Goal: Information Seeking & Learning: Learn about a topic

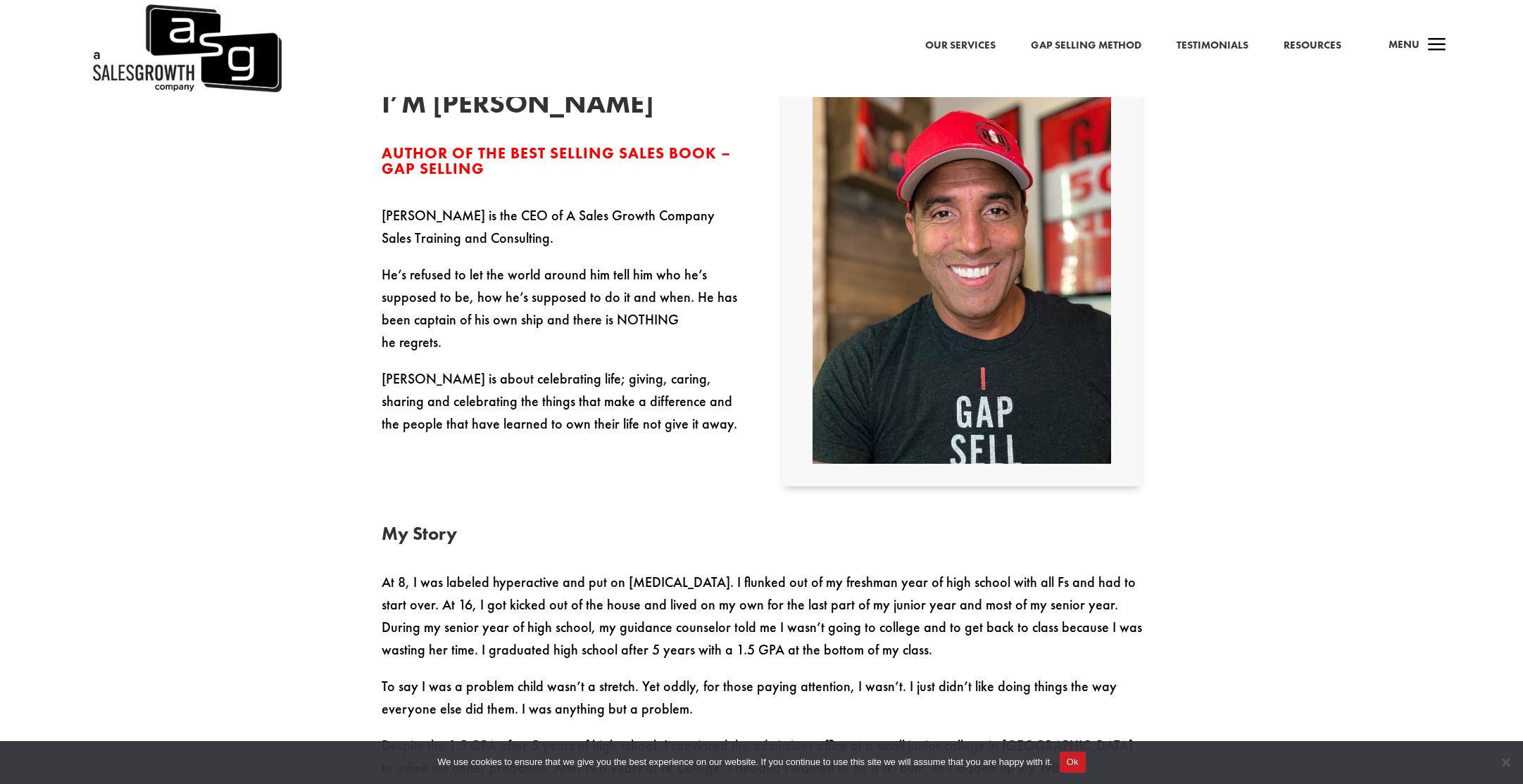
scroll to position [570, 0]
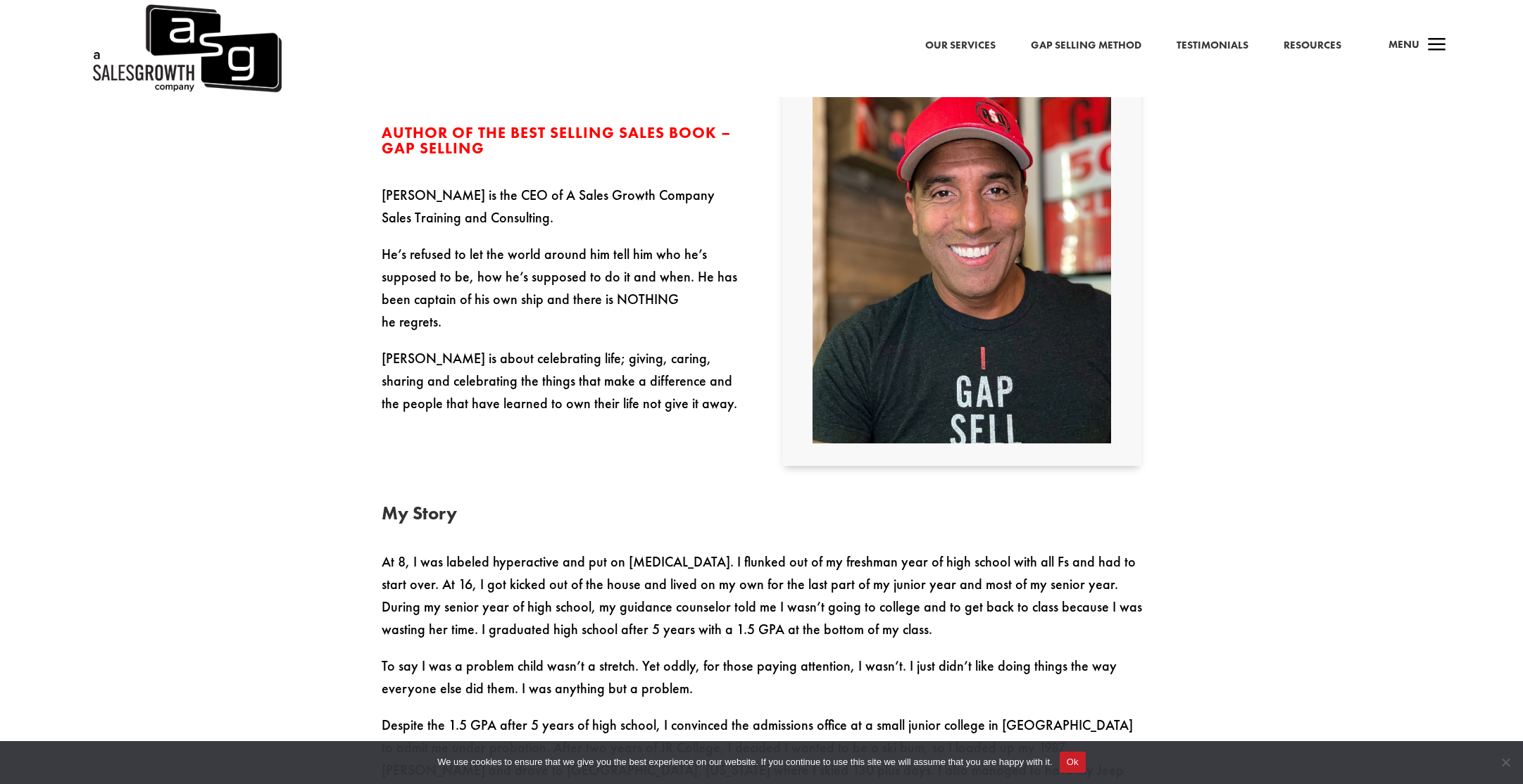
click at [1086, 764] on button "Ok" at bounding box center [1073, 762] width 26 height 21
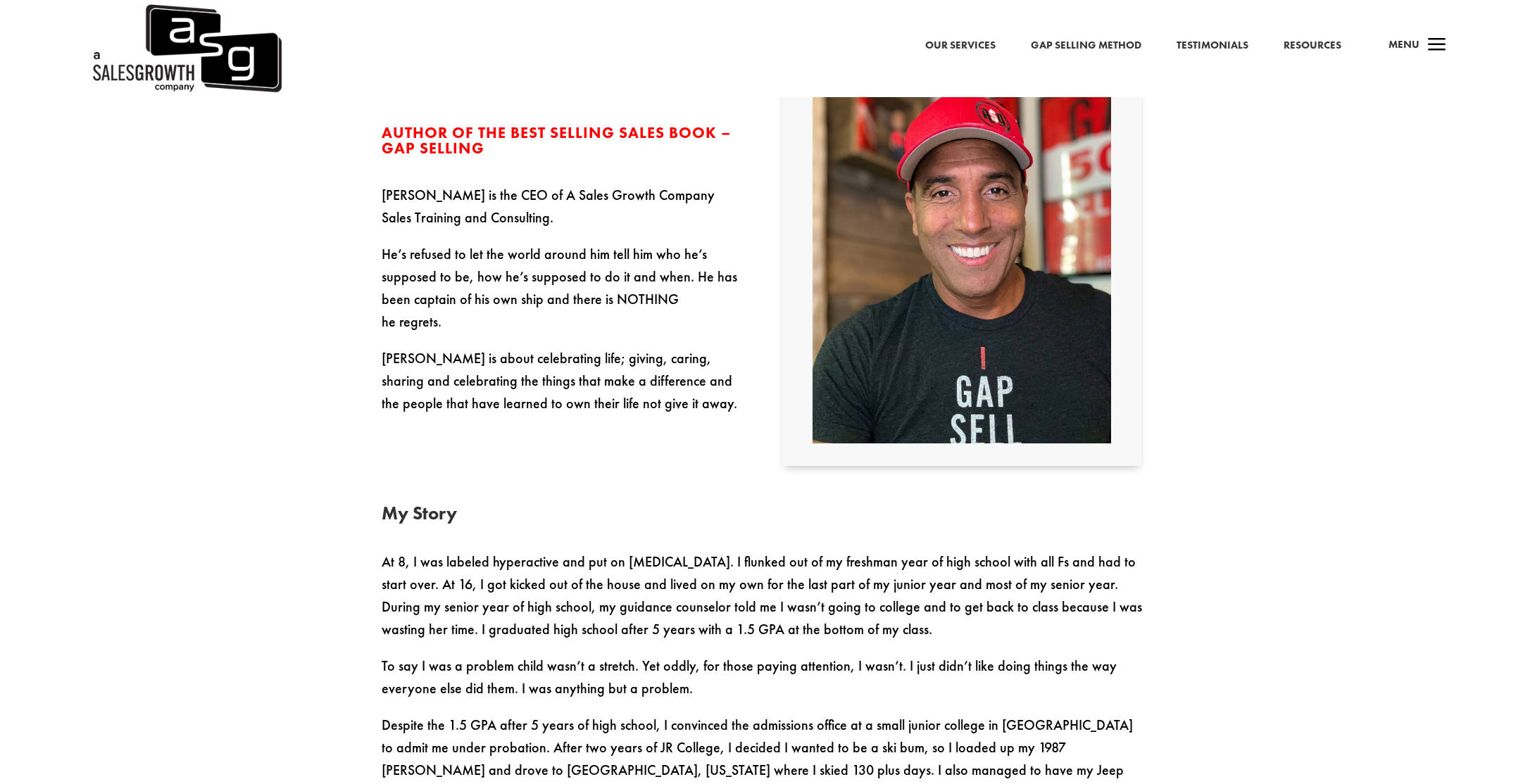
click at [1061, 50] on link "Gap Selling Method" at bounding box center [1086, 46] width 111 height 18
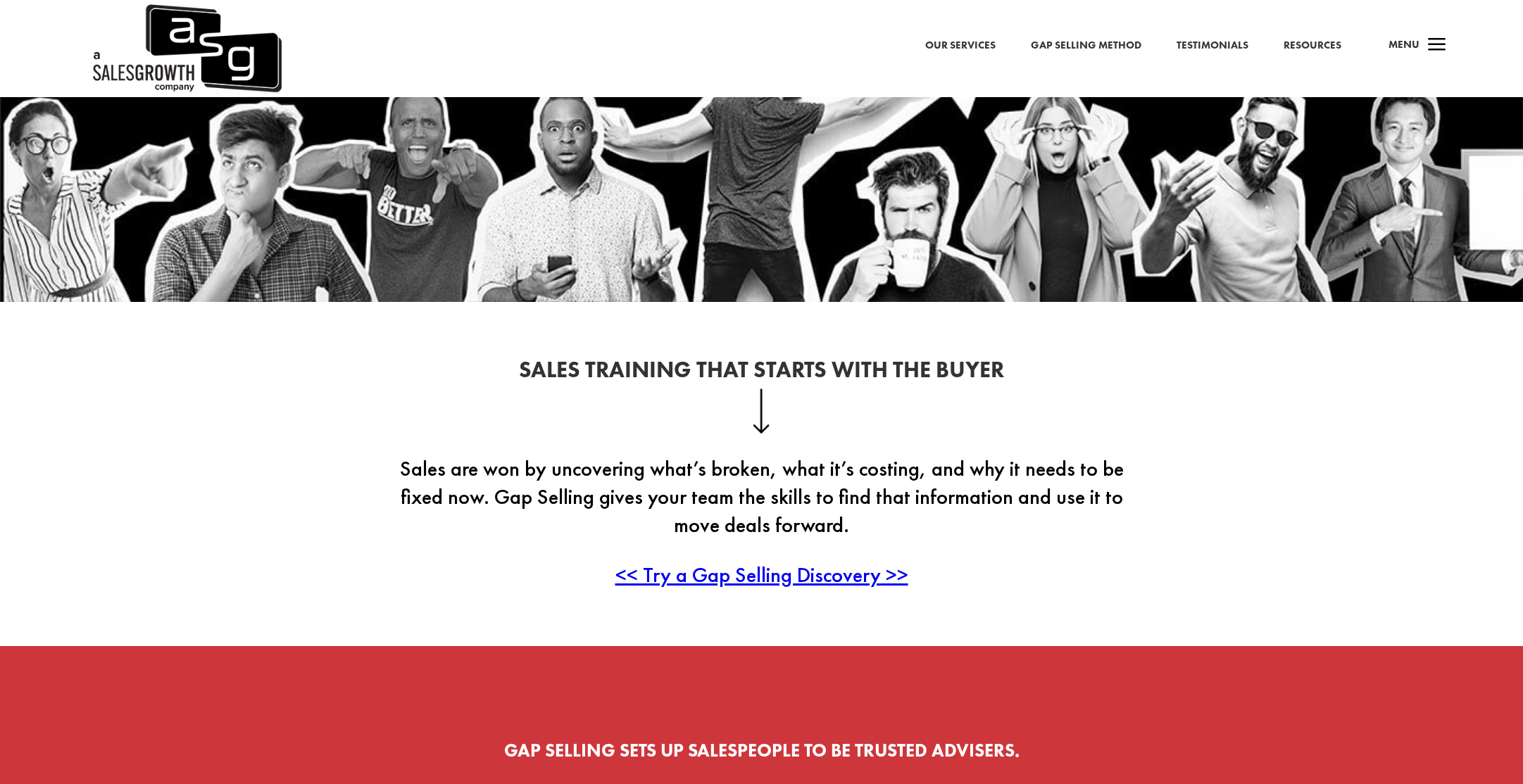
scroll to position [246, 0]
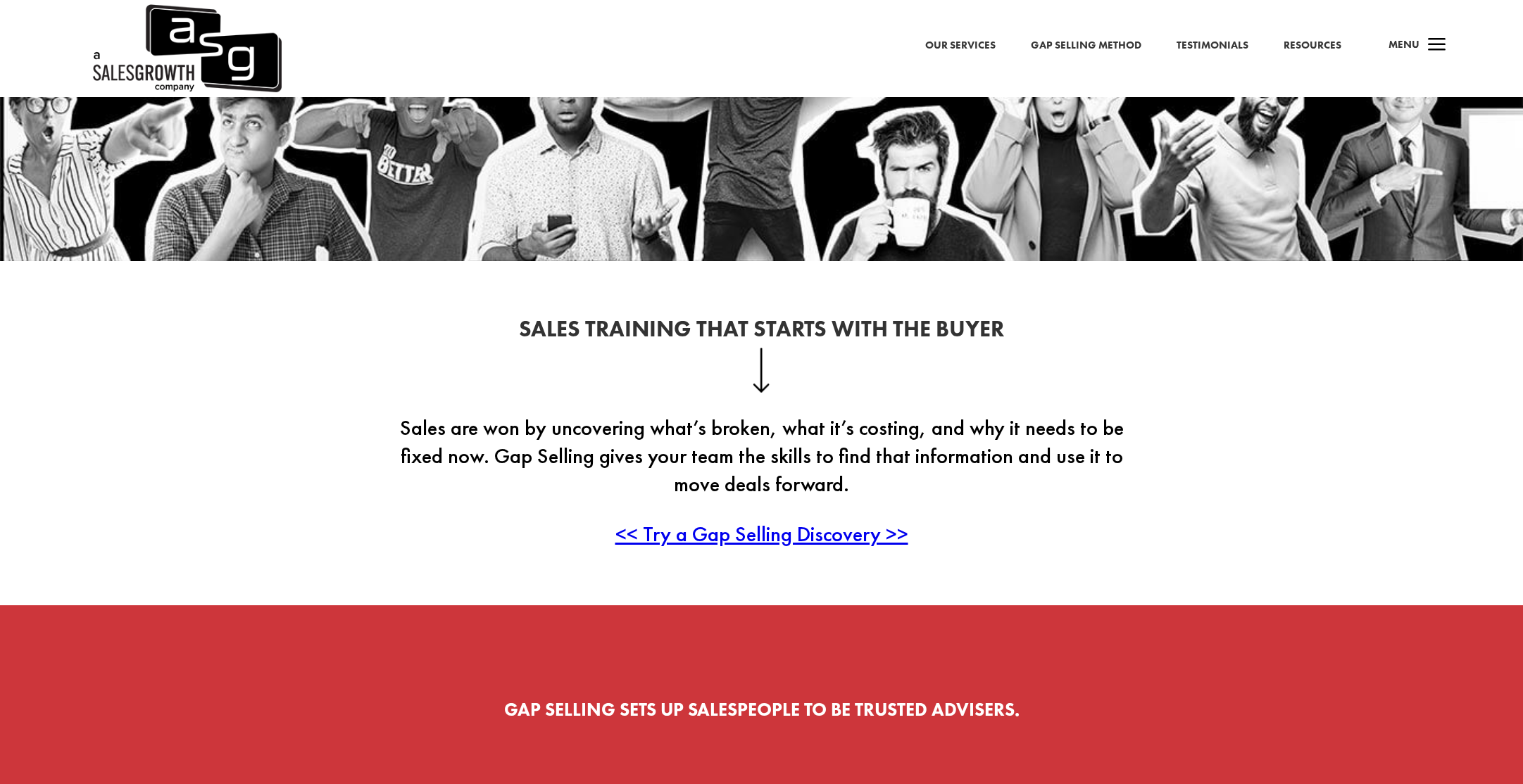
click at [742, 548] on div "Sales Training That Starts With the Buyer Sales are won by uncovering what’s br…" at bounding box center [762, 434] width 760 height 268
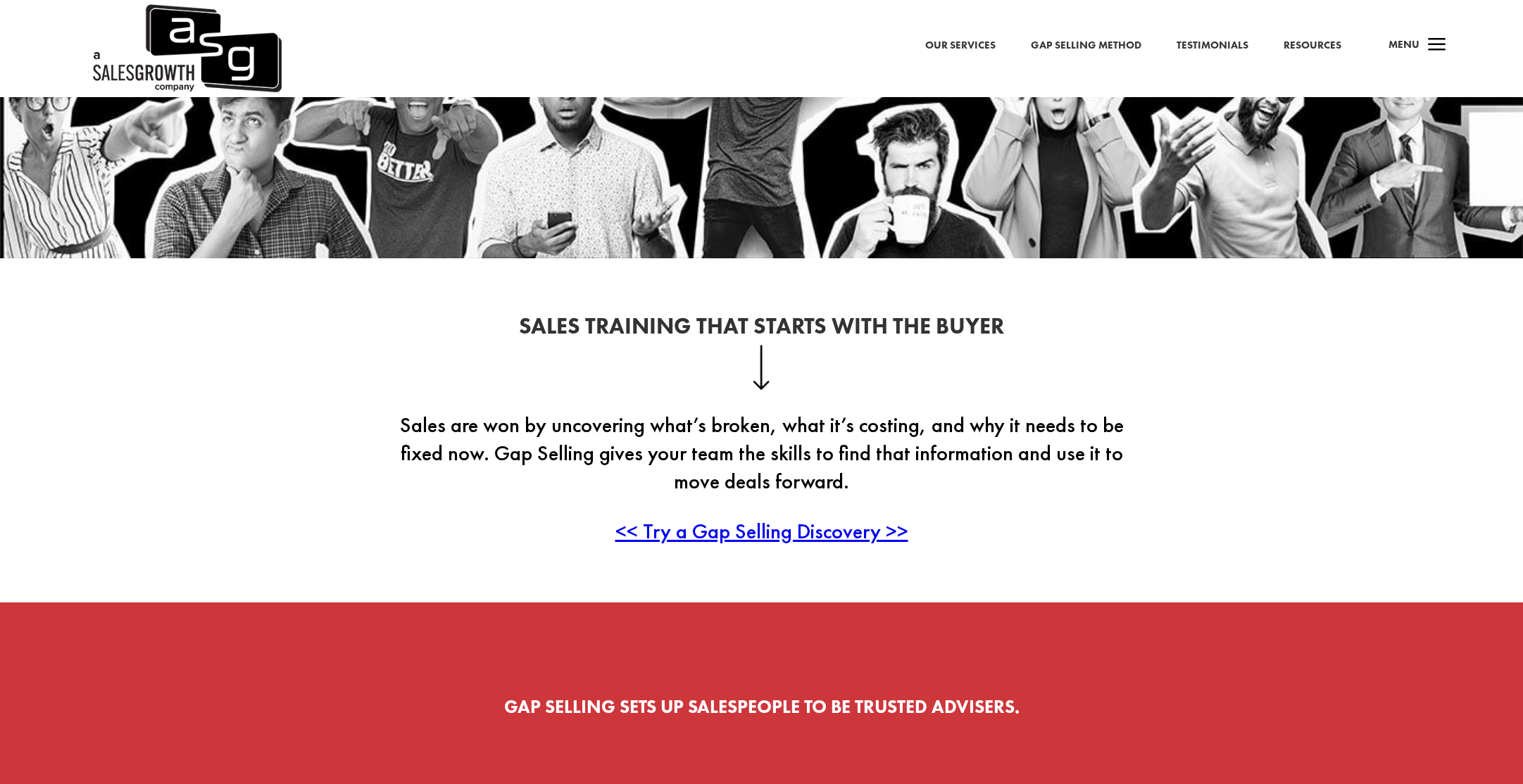
click at [749, 539] on span "<< Try a Gap Selling Discovery >>" at bounding box center [762, 531] width 293 height 28
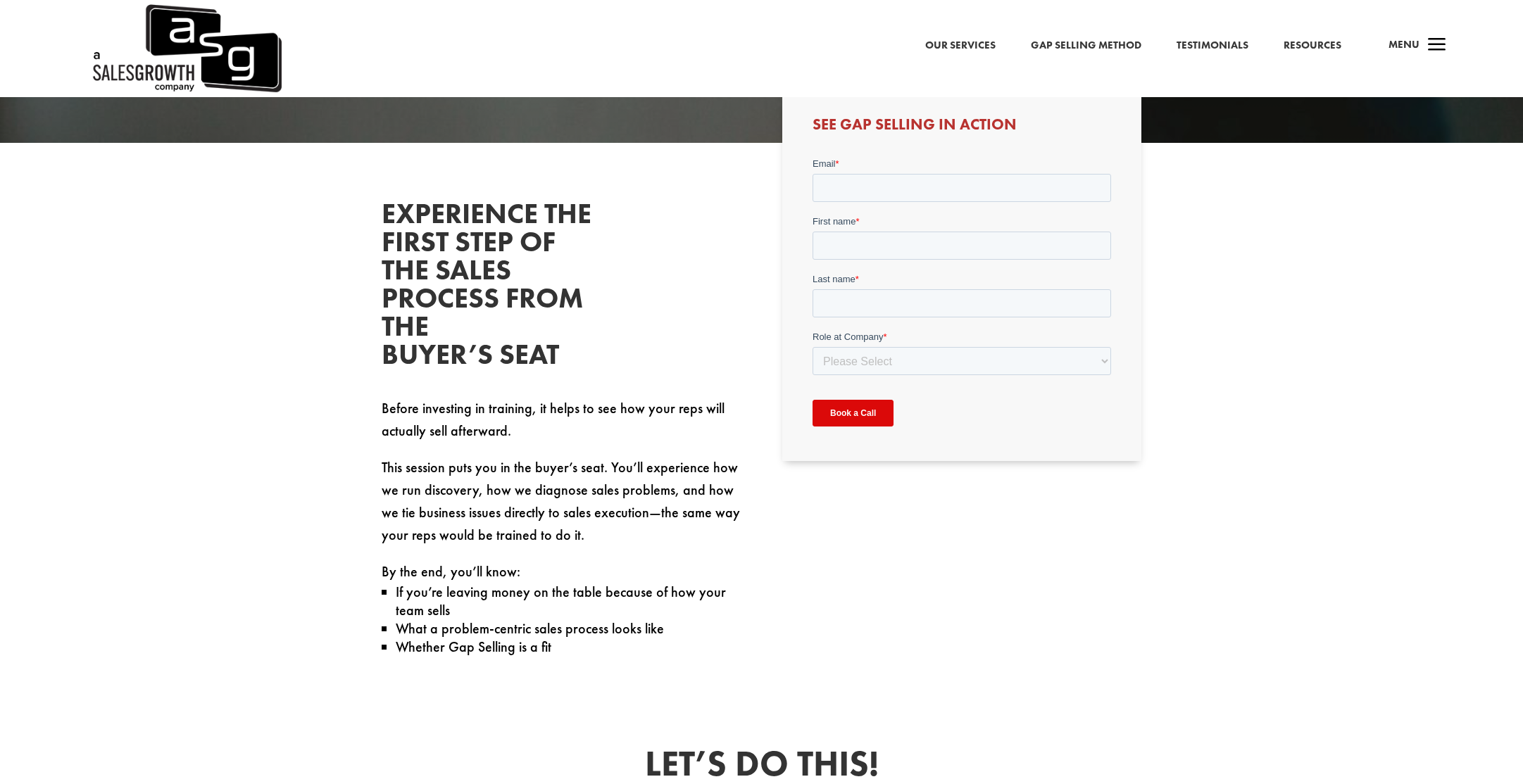
scroll to position [828, 0]
